Goal: Task Accomplishment & Management: Manage account settings

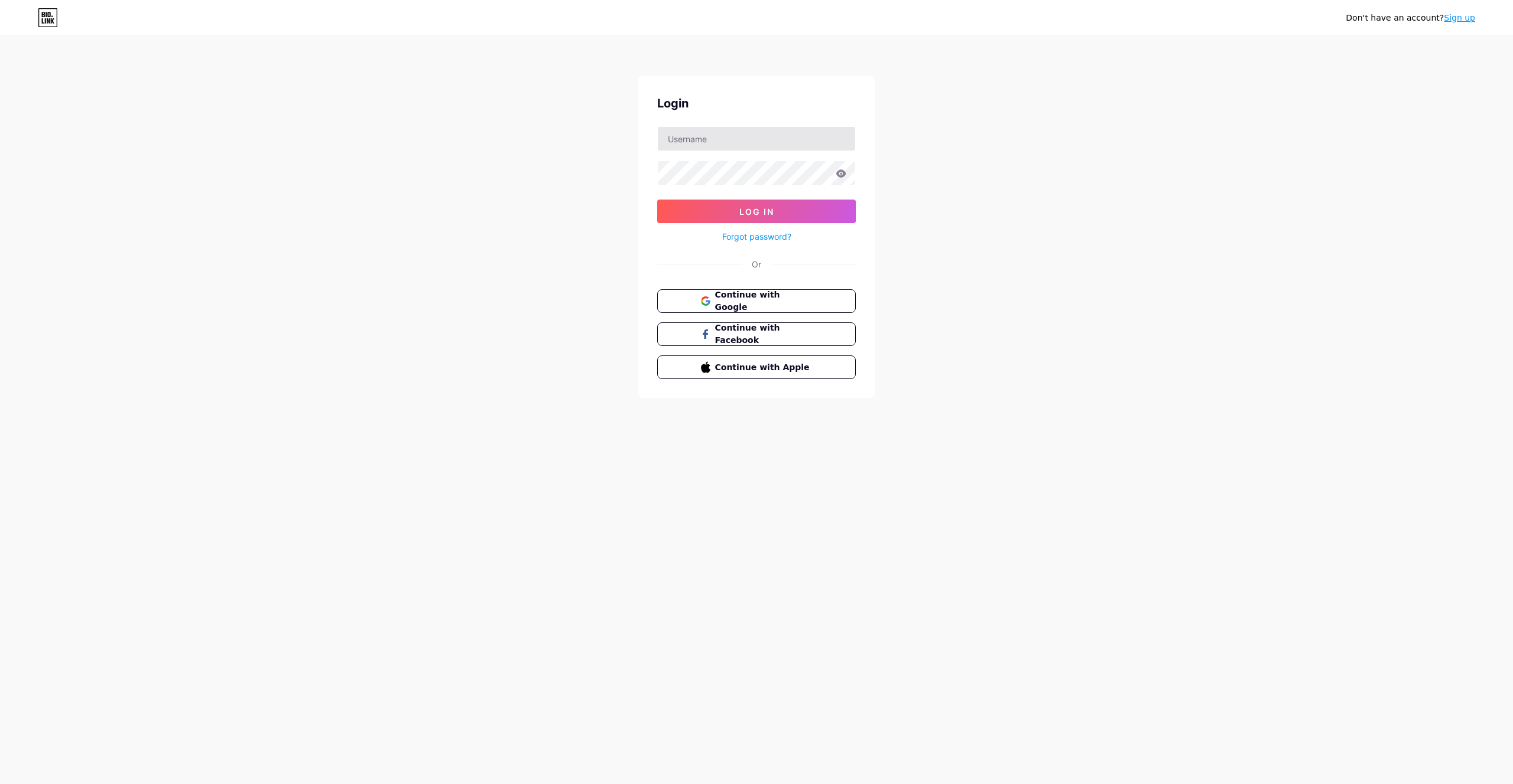
click at [757, 135] on input "text" at bounding box center [756, 138] width 198 height 24
click at [754, 139] on input "text" at bounding box center [756, 138] width 198 height 24
click at [913, 189] on div "Don't have an account? Sign up Login Log In Forgot password? Or Continue with G…" at bounding box center [756, 218] width 1513 height 436
click at [783, 301] on span "Continue with Google" at bounding box center [763, 301] width 99 height 25
